Goal: Find specific page/section: Find specific page/section

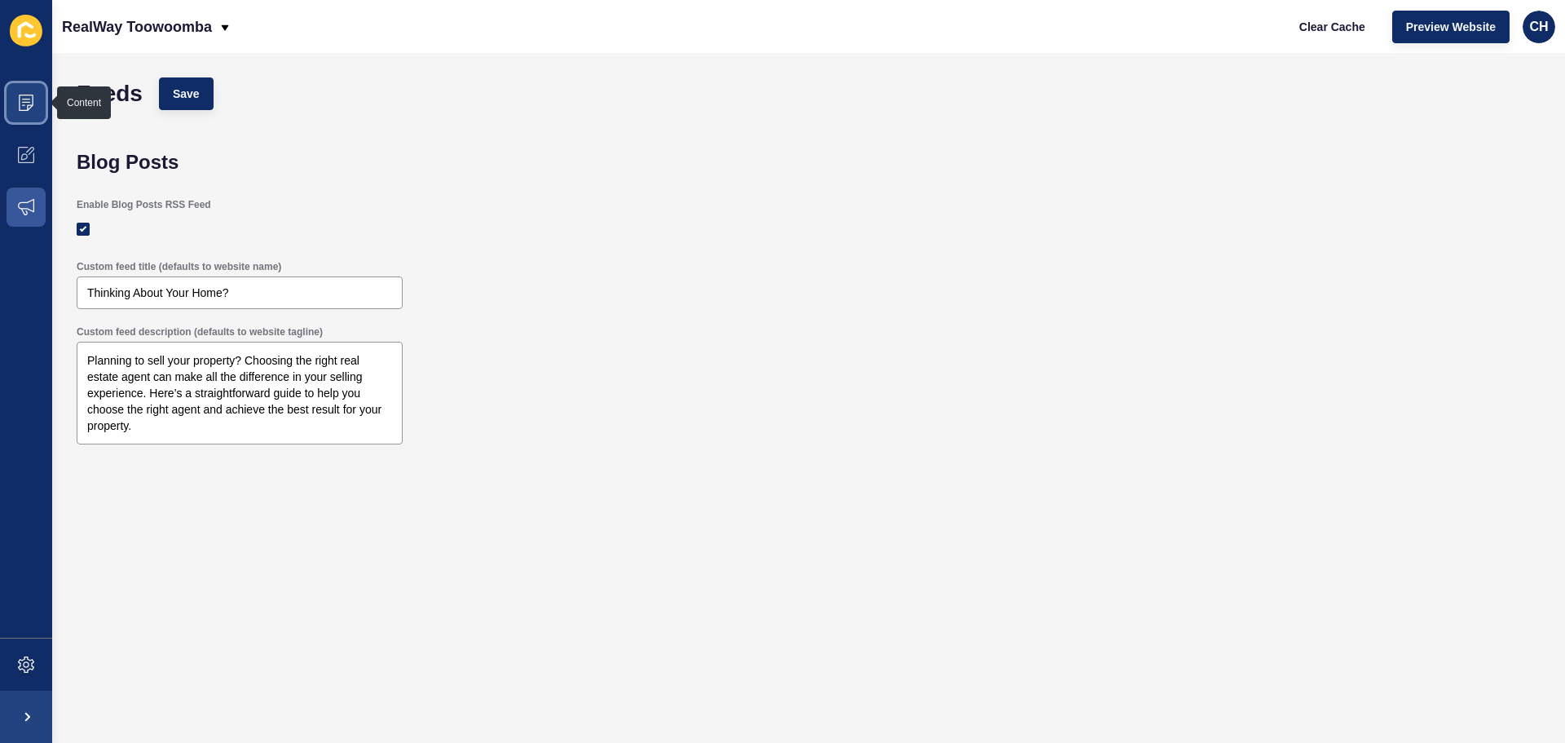
click at [33, 98] on icon at bounding box center [26, 103] width 16 height 16
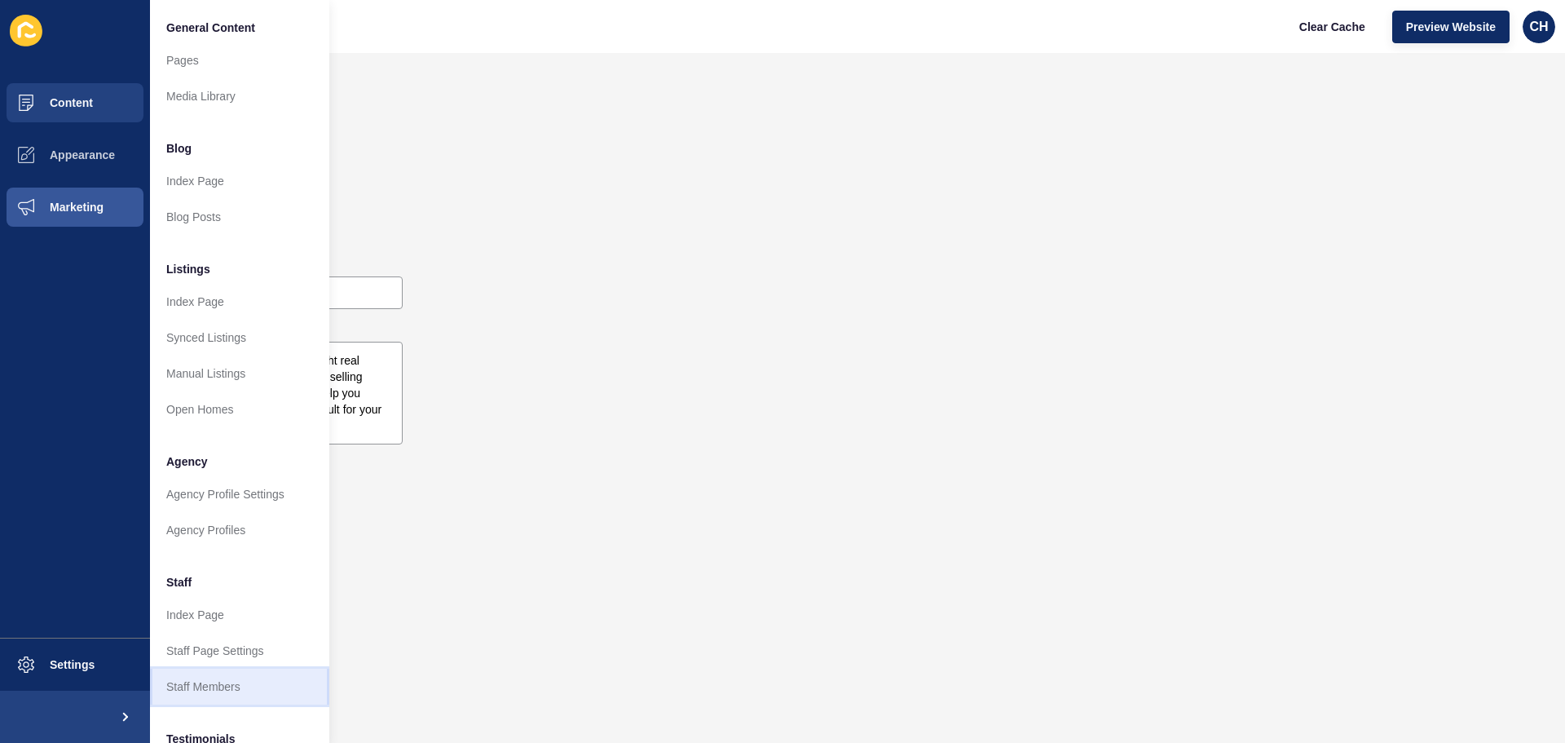
click at [185, 696] on link "Staff Members" at bounding box center [239, 686] width 179 height 36
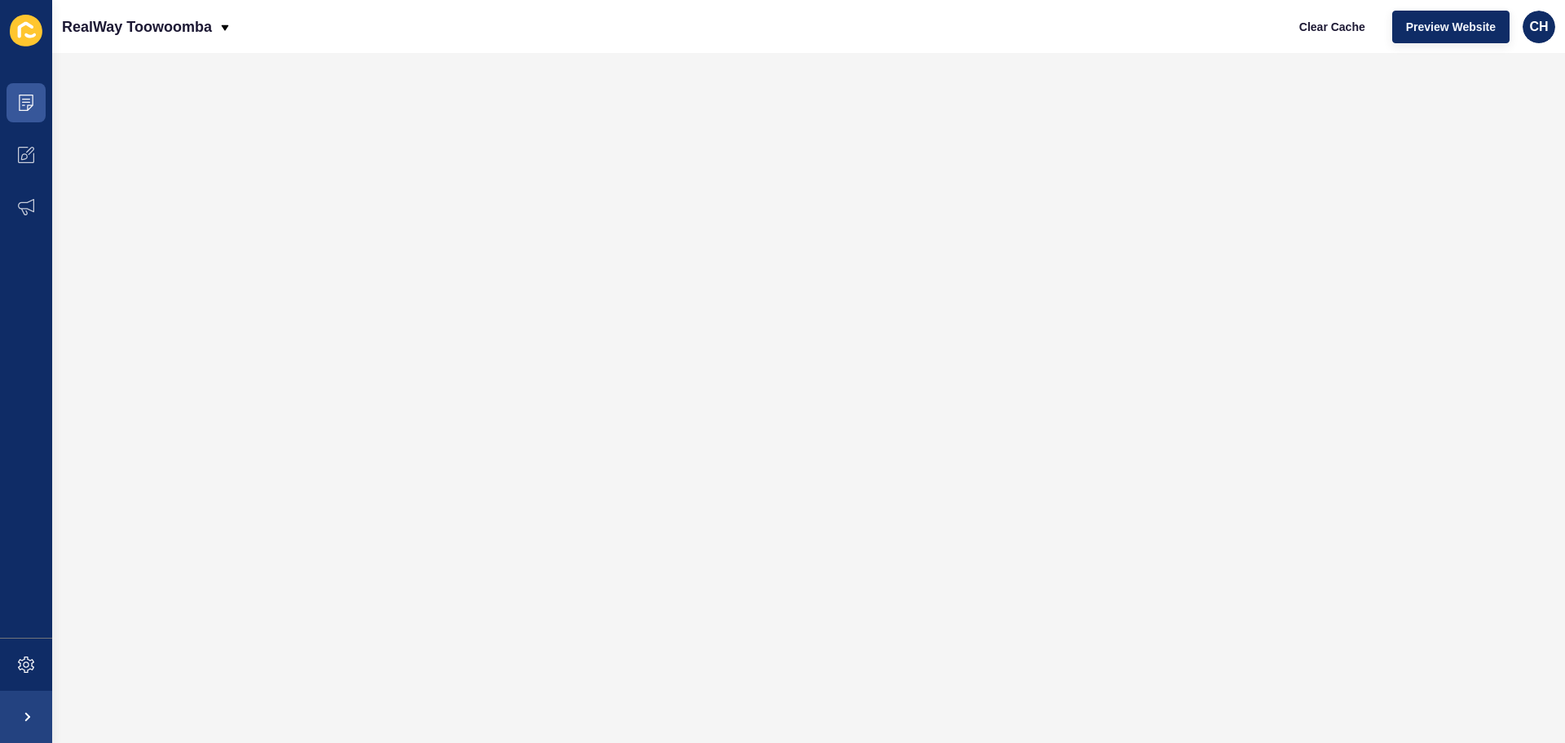
click at [26, 29] on icon at bounding box center [26, 31] width 33 height 32
click at [29, 31] on icon at bounding box center [26, 31] width 33 height 32
click at [90, 24] on p "RealWay Toowoomba" at bounding box center [137, 27] width 150 height 41
click at [20, 99] on icon at bounding box center [26, 103] width 16 height 16
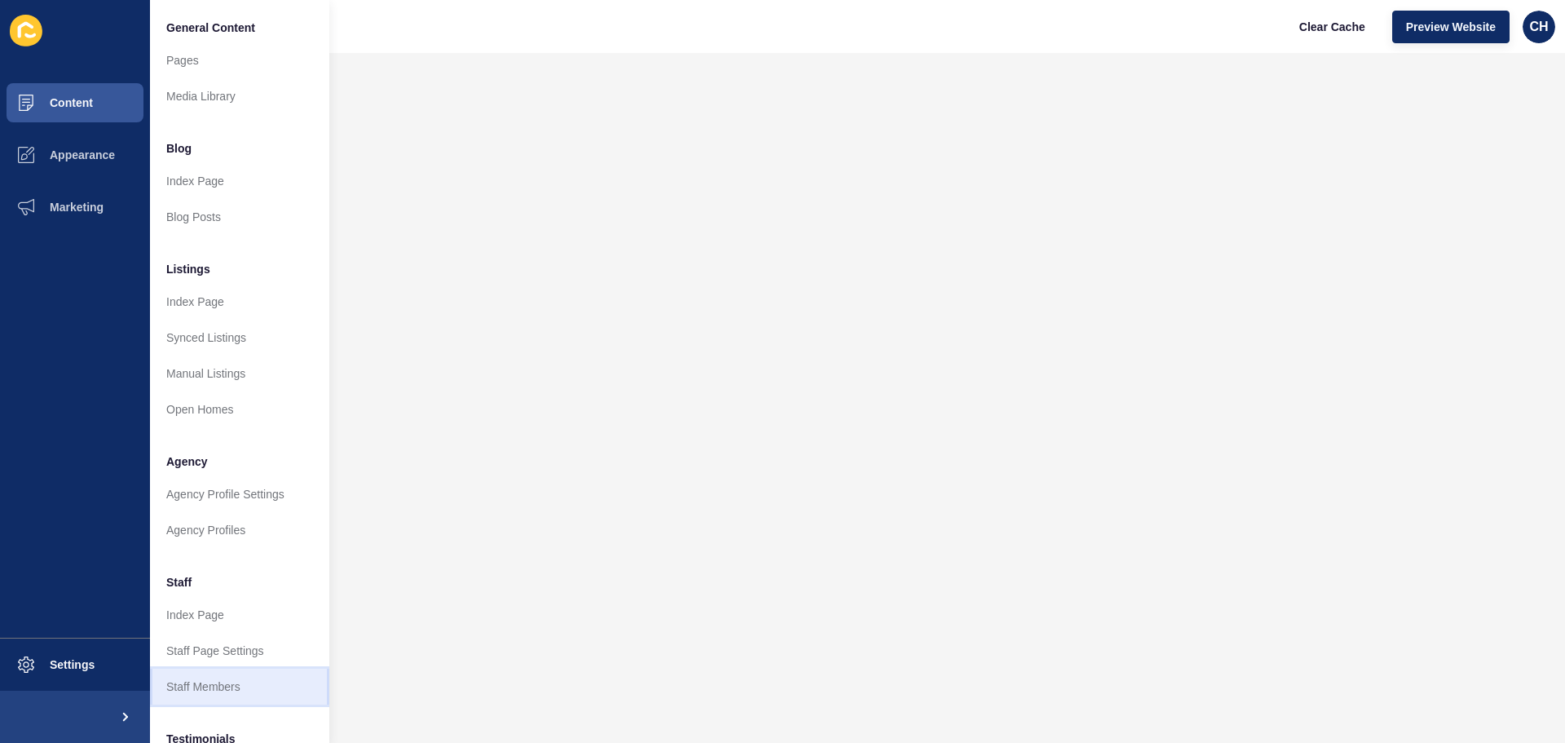
click at [192, 686] on link "Staff Members" at bounding box center [239, 686] width 179 height 36
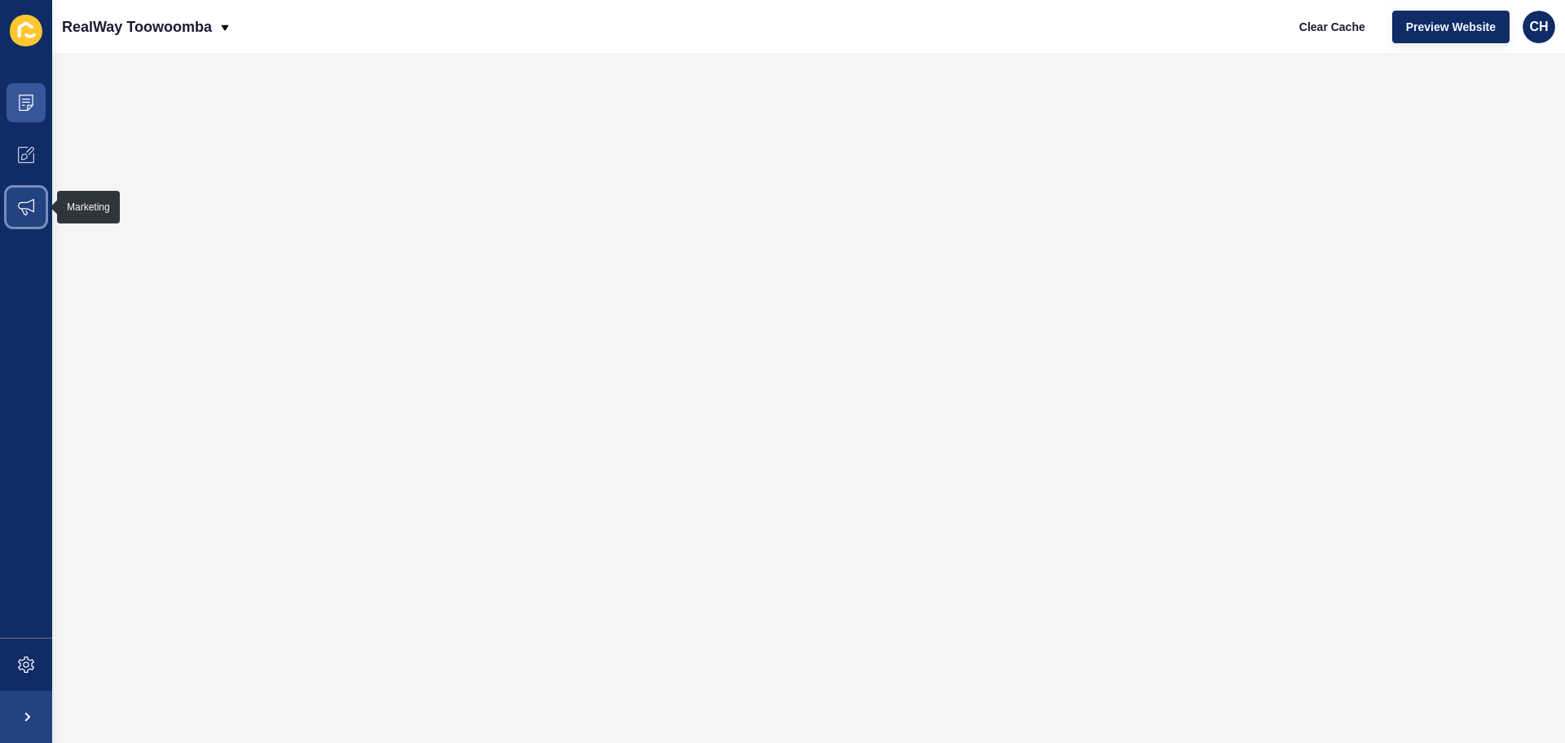
click at [24, 196] on span at bounding box center [26, 207] width 52 height 52
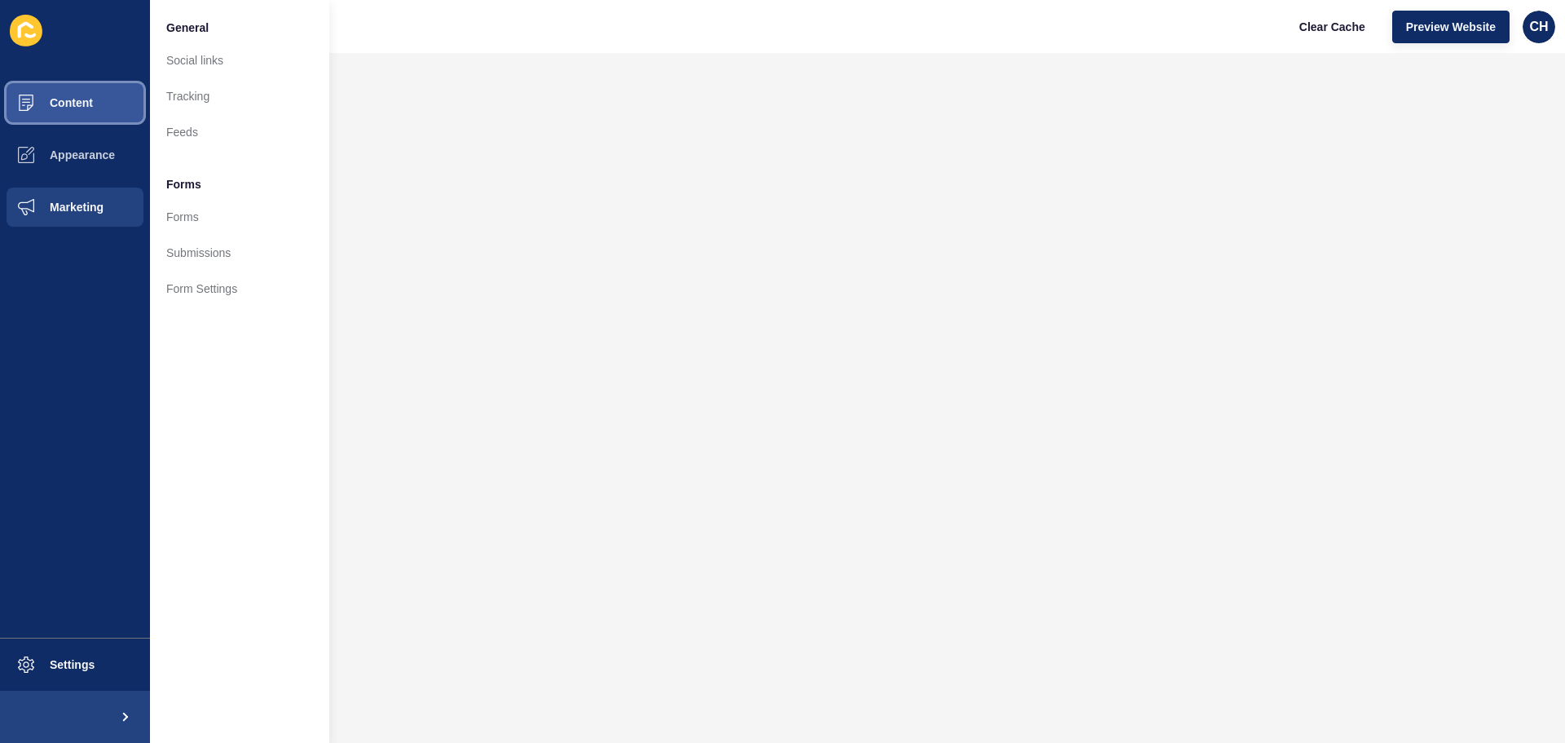
click at [80, 99] on span "Content" at bounding box center [45, 102] width 95 height 13
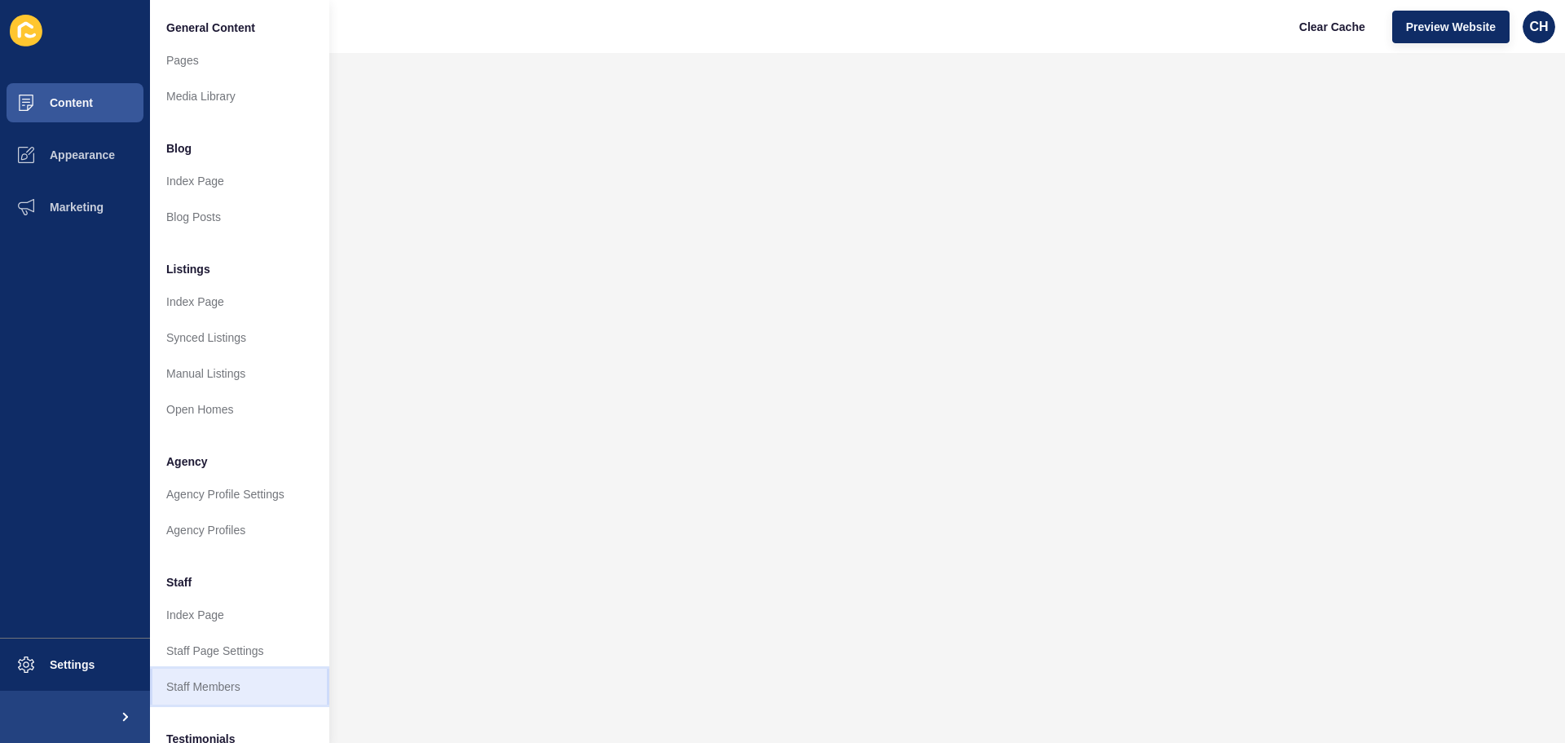
click at [183, 686] on link "Staff Members" at bounding box center [239, 686] width 179 height 36
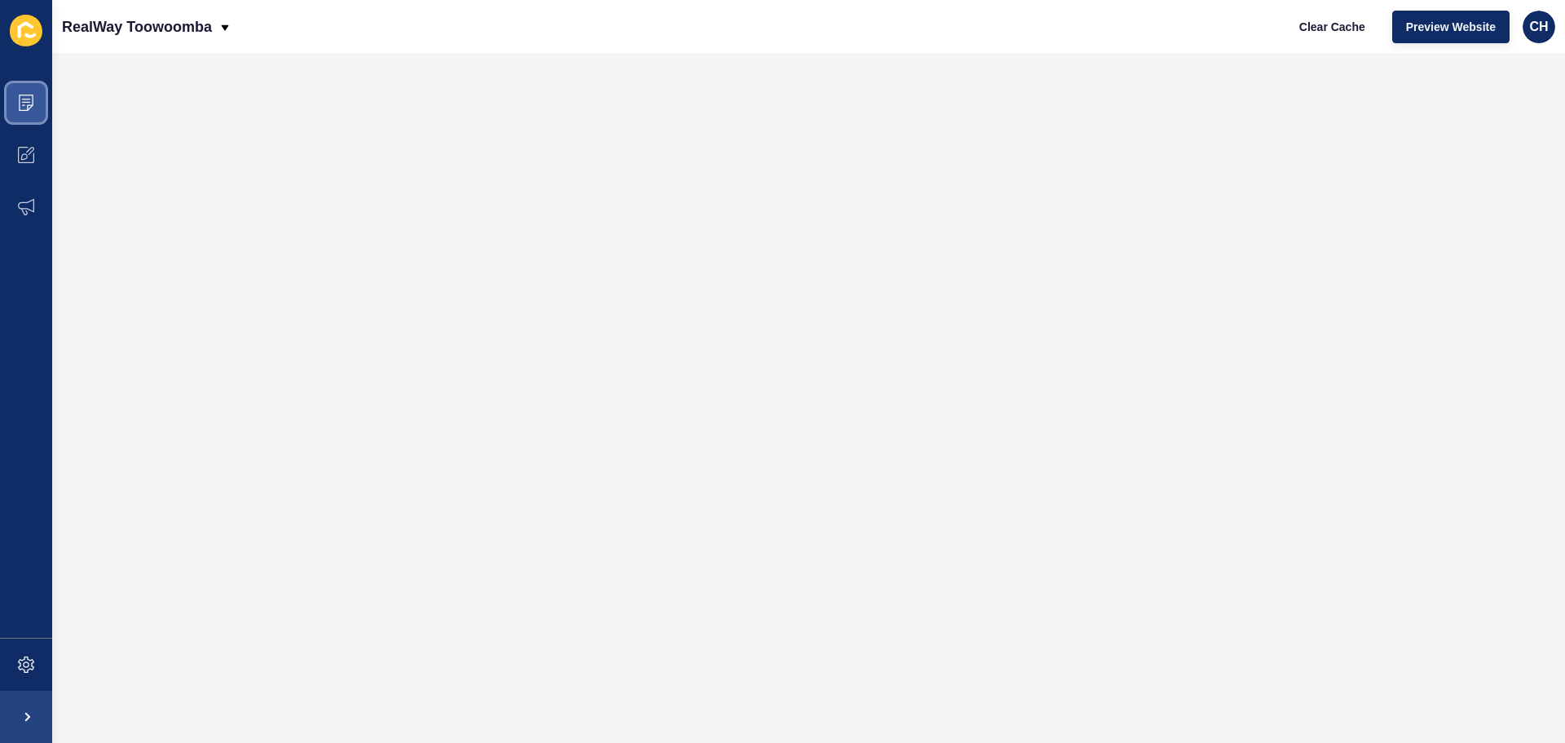
click at [20, 90] on span at bounding box center [26, 103] width 52 height 52
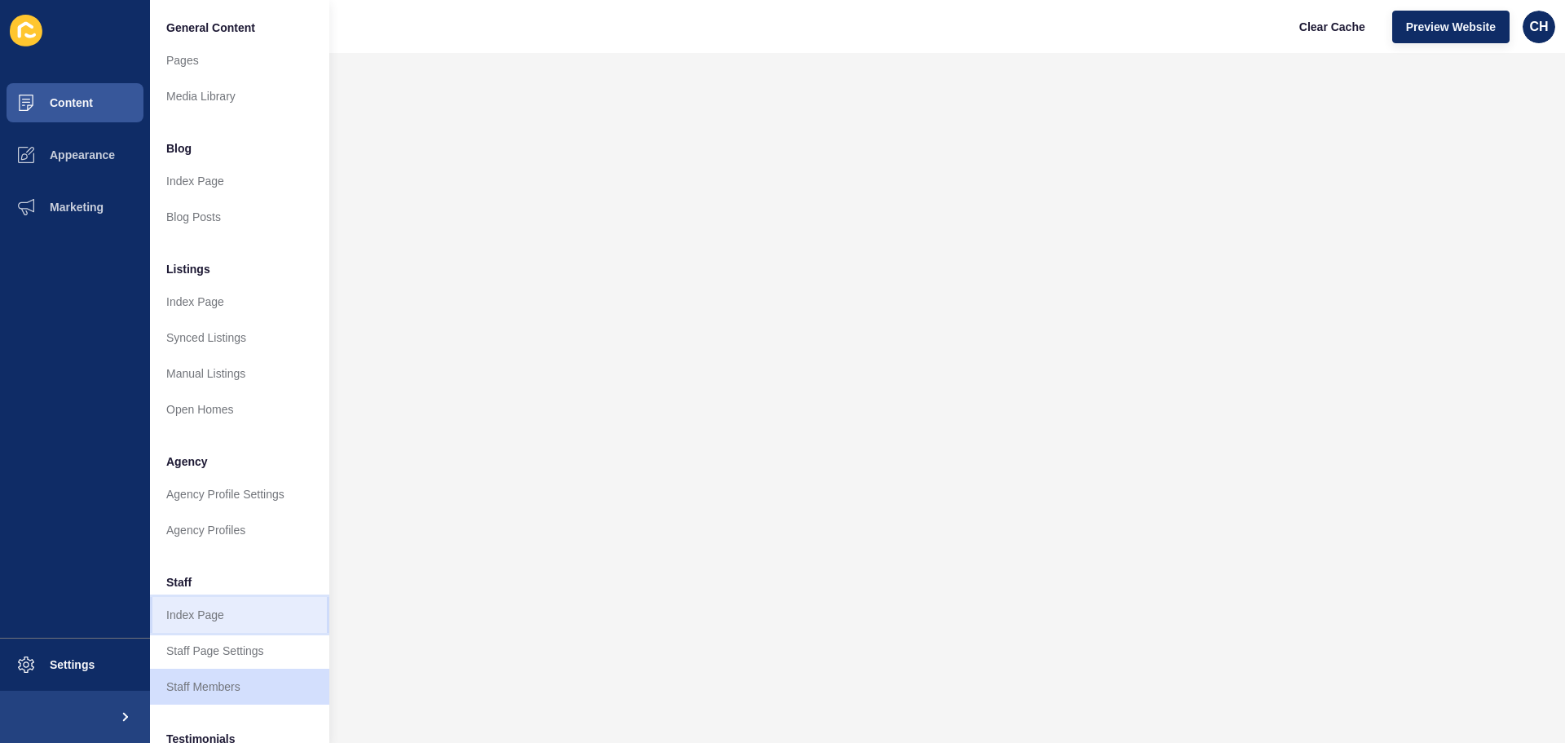
click at [195, 613] on link "Index Page" at bounding box center [239, 615] width 179 height 36
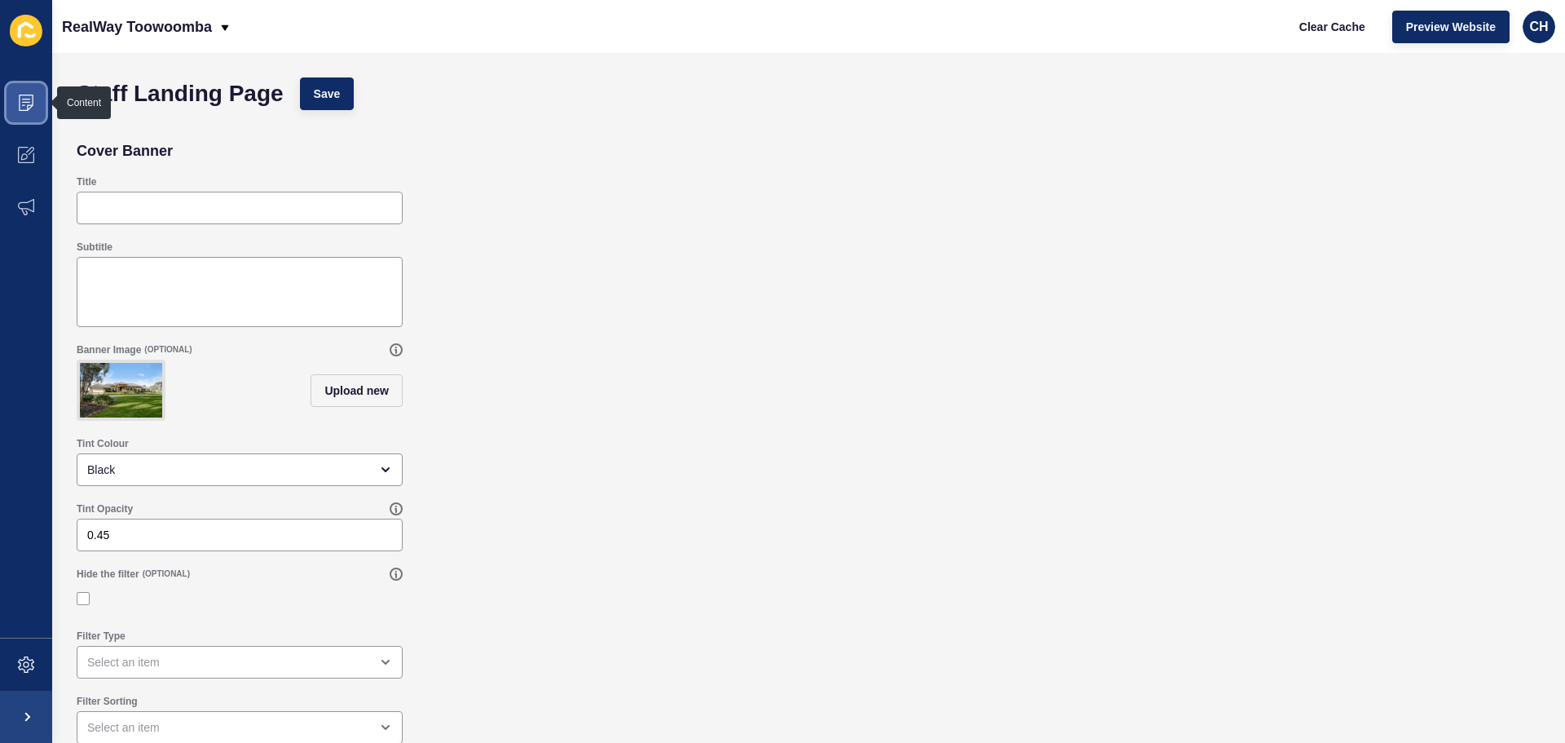
click at [23, 112] on span at bounding box center [26, 103] width 52 height 52
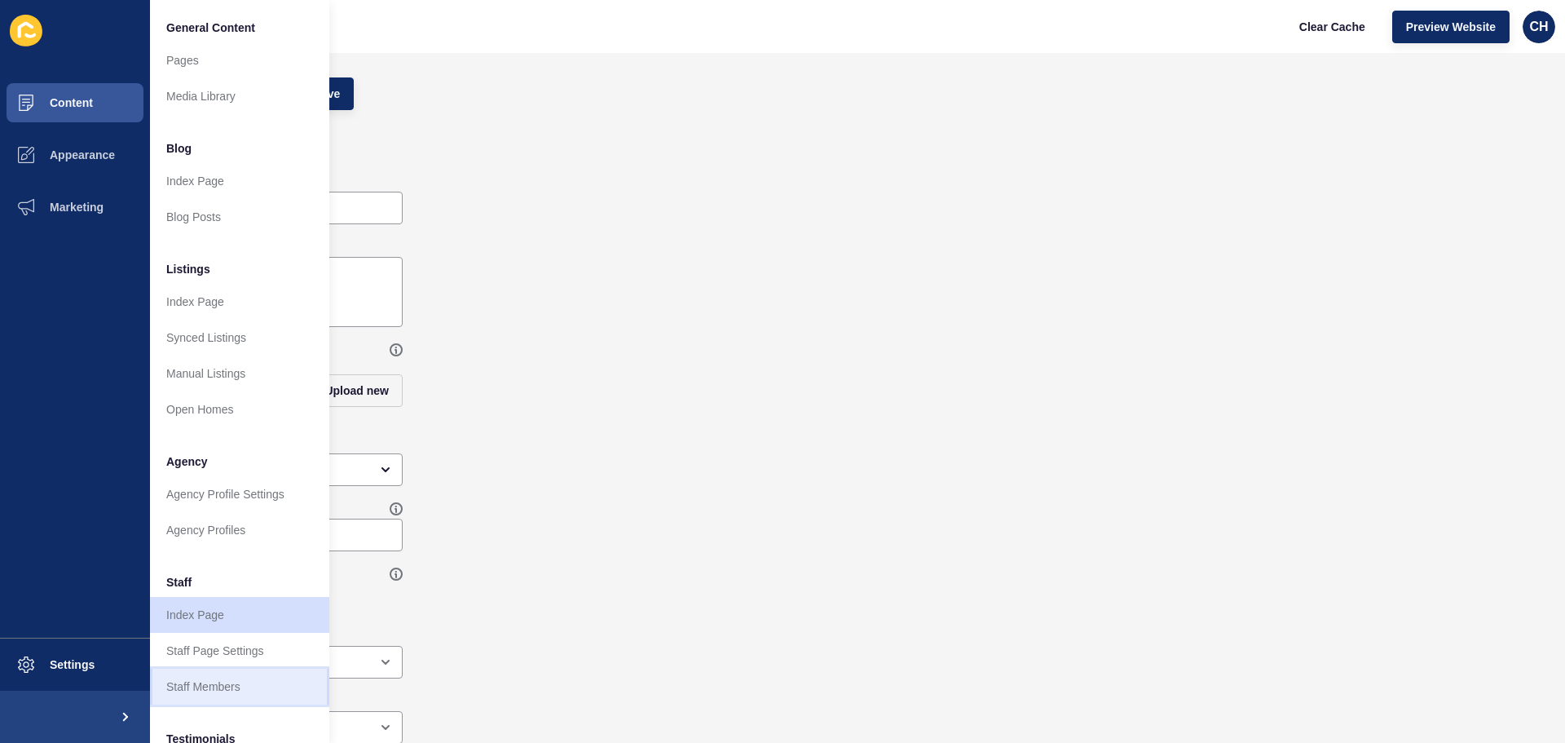
click at [195, 684] on link "Staff Members" at bounding box center [239, 686] width 179 height 36
